Goal: Information Seeking & Learning: Learn about a topic

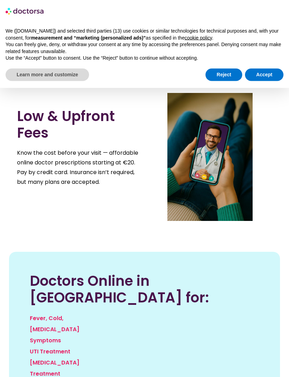
scroll to position [813, 0]
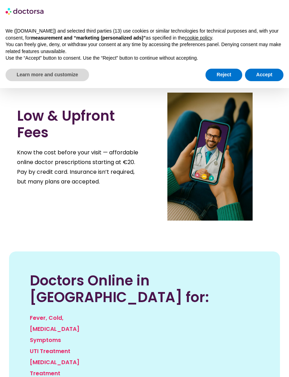
click at [273, 67] on div "Reject Accept" at bounding box center [245, 74] width 78 height 15
click at [267, 72] on button "Accept" at bounding box center [264, 75] width 38 height 12
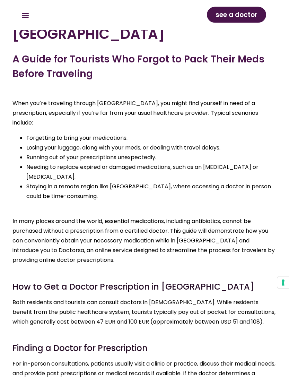
scroll to position [3471, 0]
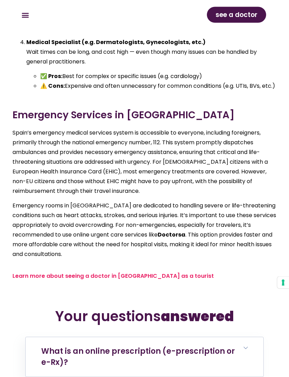
scroll to position [4383, 0]
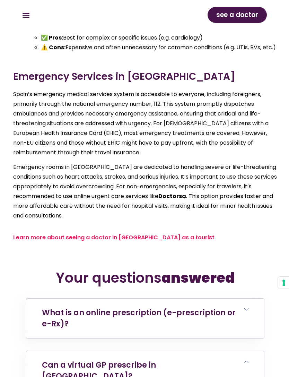
scroll to position [4420, 0]
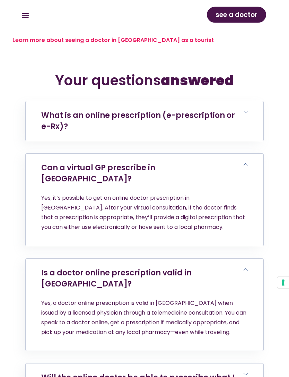
scroll to position [4618, 0]
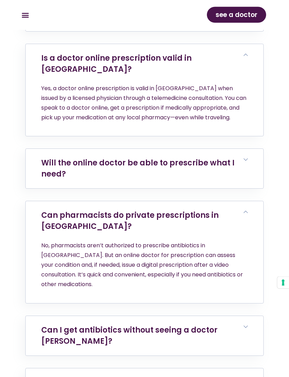
scroll to position [4833, 0]
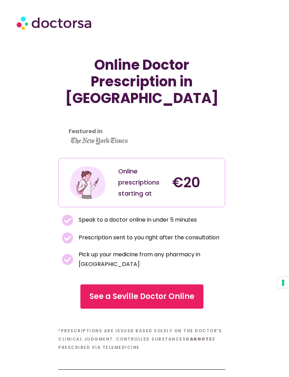
scroll to position [3, 3]
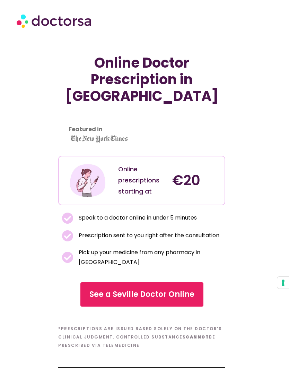
click at [174, 289] on span "See a Seville Doctor Online" at bounding box center [141, 294] width 105 height 11
click at [159, 171] on div "Online prescriptions starting at" at bounding box center [141, 180] width 47 height 33
click at [130, 284] on link "See a Seville Doctor Online" at bounding box center [141, 294] width 123 height 24
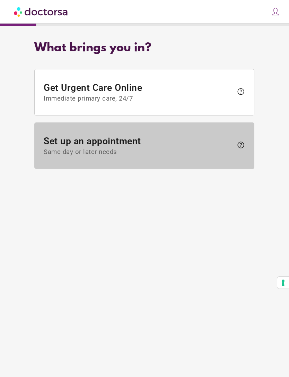
click at [110, 144] on span "Set up an appointment Same day or later needs" at bounding box center [139, 146] width 190 height 20
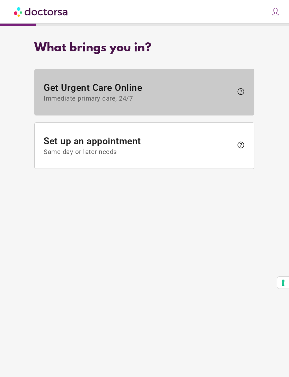
click at [172, 91] on span "Get Urgent Care Online Immediate primary care, 24/7" at bounding box center [139, 92] width 190 height 20
